Goal: Information Seeking & Learning: Learn about a topic

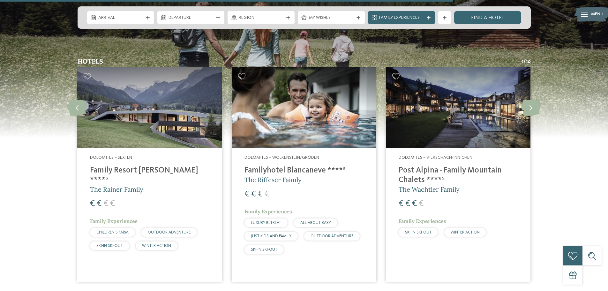
scroll to position [990, 0]
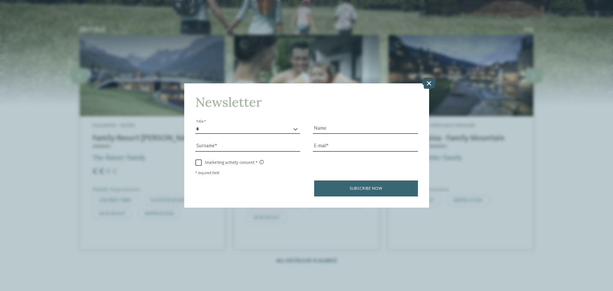
click at [426, 82] on icon at bounding box center [429, 83] width 14 height 11
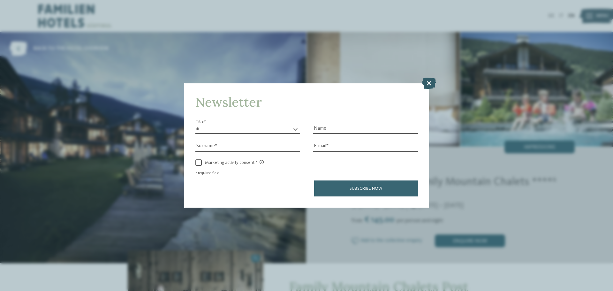
click at [427, 84] on icon at bounding box center [429, 83] width 14 height 11
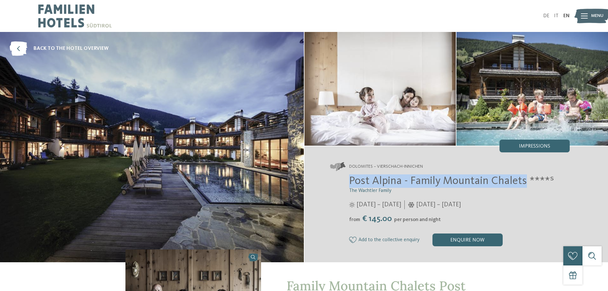
drag, startPoint x: 350, startPoint y: 180, endPoint x: 524, endPoint y: 180, distance: 173.7
click at [524, 180] on span "Post Alpina - Family Mountain Chalets ****ˢ" at bounding box center [451, 180] width 205 height 11
copy span "Post Alpina - Family Mountain Chalets"
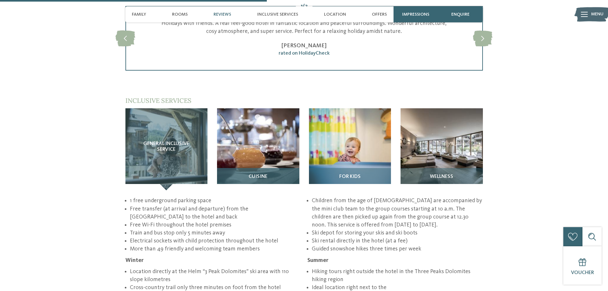
scroll to position [894, 0]
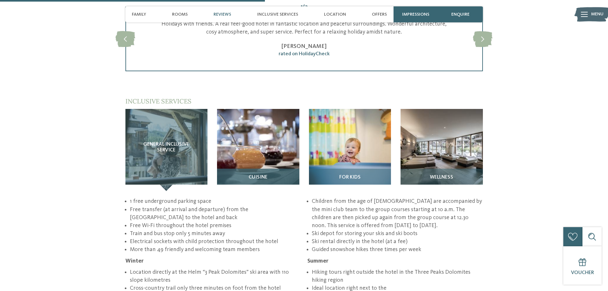
click at [261, 121] on img at bounding box center [258, 150] width 82 height 82
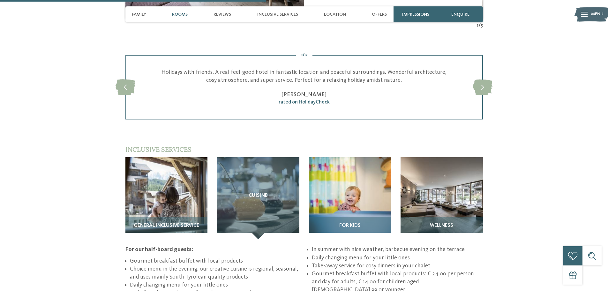
scroll to position [830, 0]
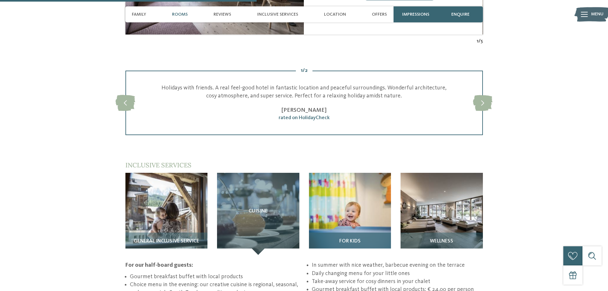
click at [357, 185] on img at bounding box center [350, 214] width 82 height 82
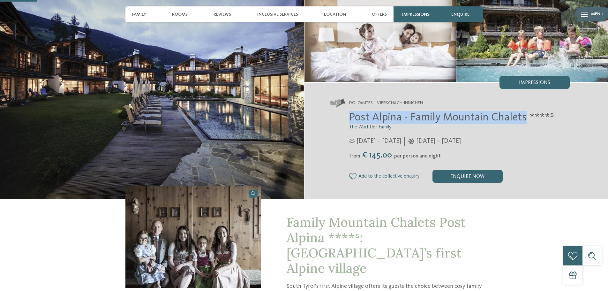
scroll to position [128, 0]
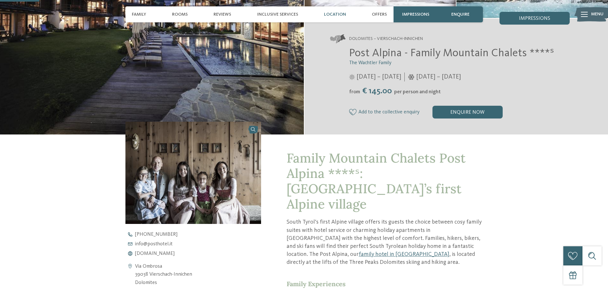
click at [332, 13] on span "Location" at bounding box center [335, 14] width 22 height 5
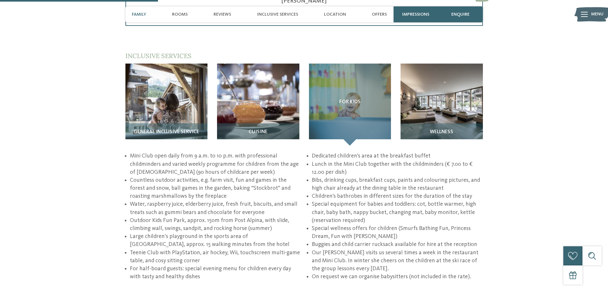
scroll to position [91, 0]
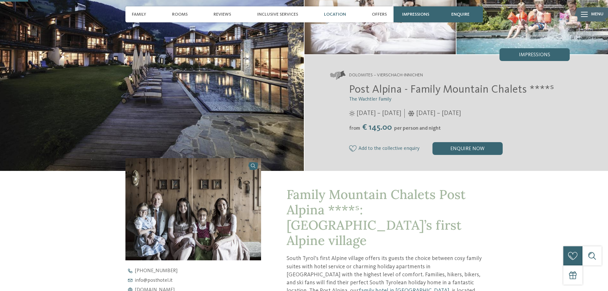
click at [329, 15] on span "Location" at bounding box center [335, 14] width 22 height 5
click at [333, 13] on span "Location" at bounding box center [335, 14] width 22 height 5
click at [275, 12] on span "Inclusive services" at bounding box center [277, 14] width 41 height 5
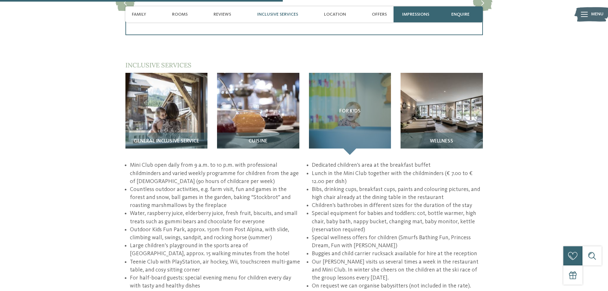
scroll to position [934, 0]
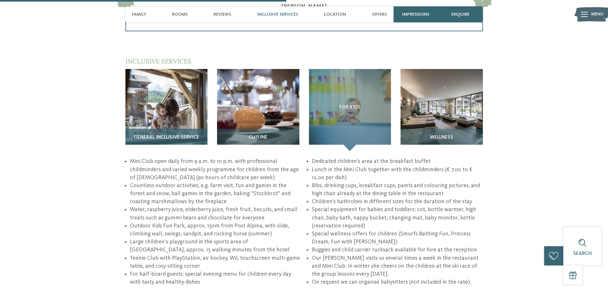
click at [176, 82] on img at bounding box center [167, 110] width 82 height 82
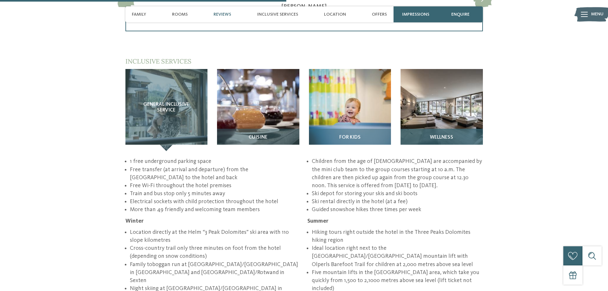
click at [431, 92] on img at bounding box center [442, 110] width 82 height 82
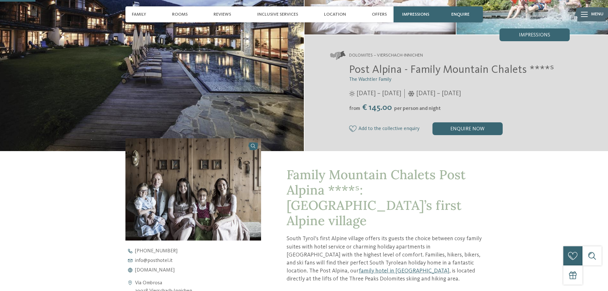
scroll to position [0, 0]
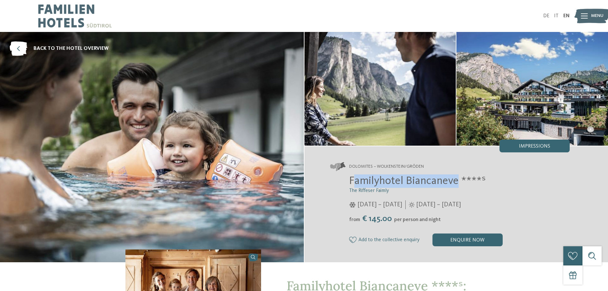
drag, startPoint x: 352, startPoint y: 181, endPoint x: 459, endPoint y: 183, distance: 106.7
click at [459, 183] on span "Familyhotel Biancaneve ****ˢ" at bounding box center [417, 180] width 137 height 11
copy span "amilyhotel Biancaneve"
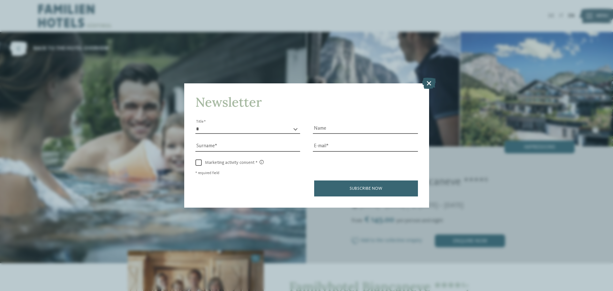
click at [427, 83] on icon at bounding box center [429, 83] width 14 height 11
